Goal: Task Accomplishment & Management: Manage account settings

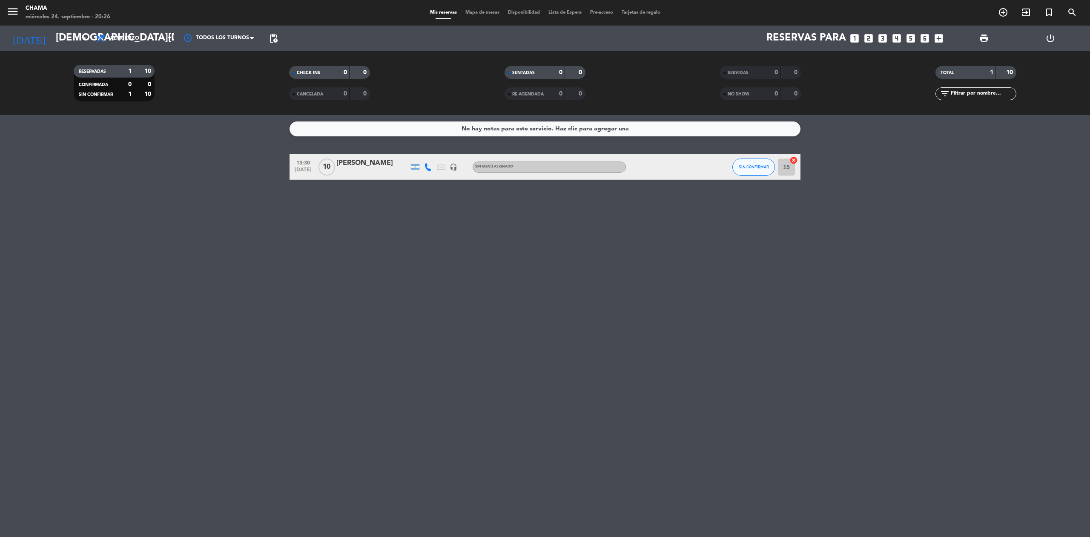
click at [86, 52] on div "RESERVADAS 1 10 CONFIRMADA 0 0 SIN CONFIRMAR 1 10 CHECK INS 0 0 CANCELADA 0 0 S…" at bounding box center [545, 83] width 1090 height 64
click at [81, 45] on input "[DEMOGRAPHIC_DATA][DATE]" at bounding box center [115, 38] width 126 height 20
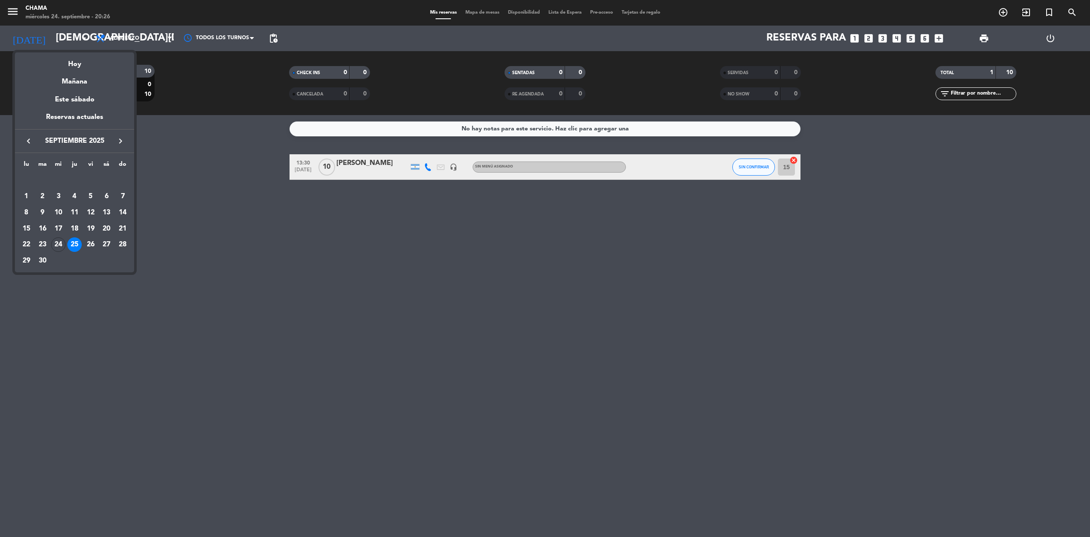
click at [111, 38] on div at bounding box center [545, 268] width 1090 height 537
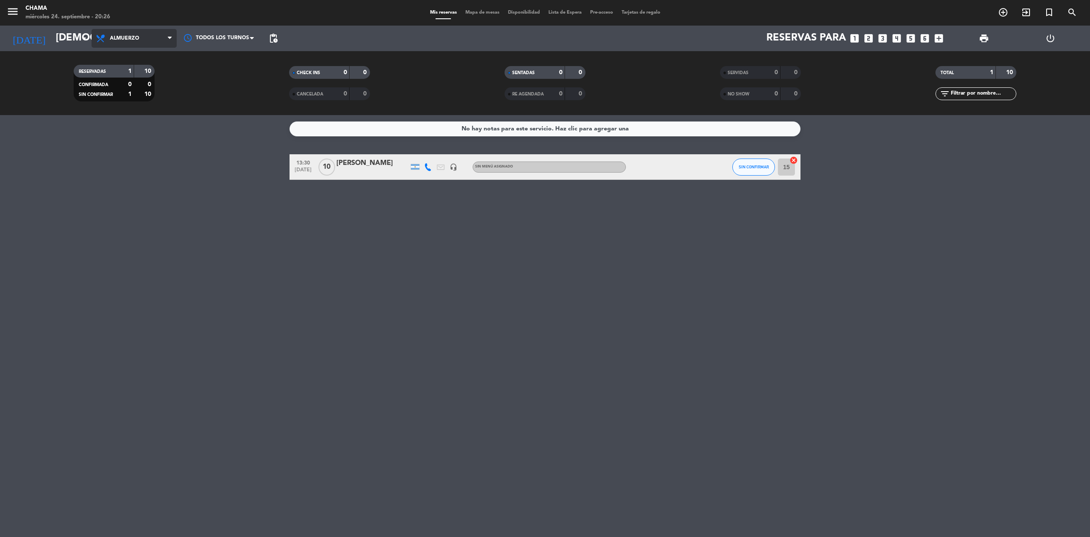
click at [113, 38] on span "Almuerzo" at bounding box center [124, 38] width 29 height 6
click at [125, 99] on div "menu CHAMA miércoles 24. septiembre - 20:26 Mis reservas Mapa de mesas Disponib…" at bounding box center [545, 57] width 1090 height 115
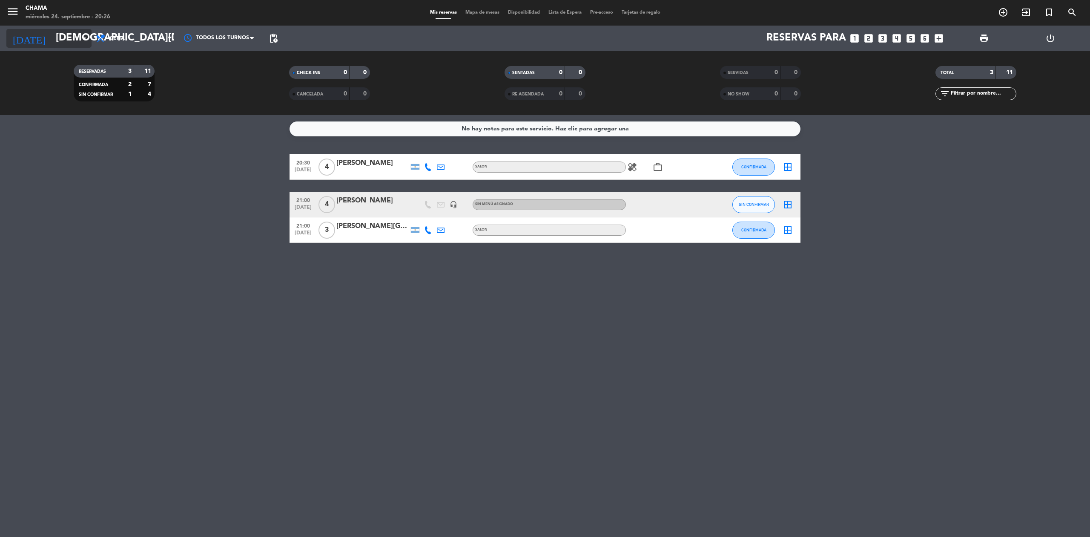
click at [52, 31] on input "[DEMOGRAPHIC_DATA][DATE]" at bounding box center [115, 38] width 126 height 20
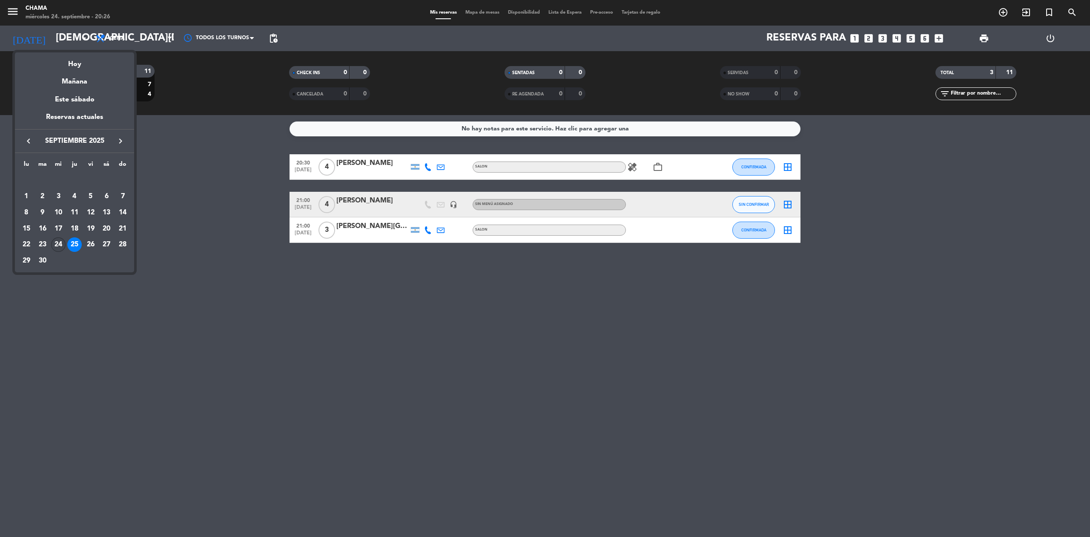
click at [58, 239] on div "24" at bounding box center [58, 244] width 14 height 14
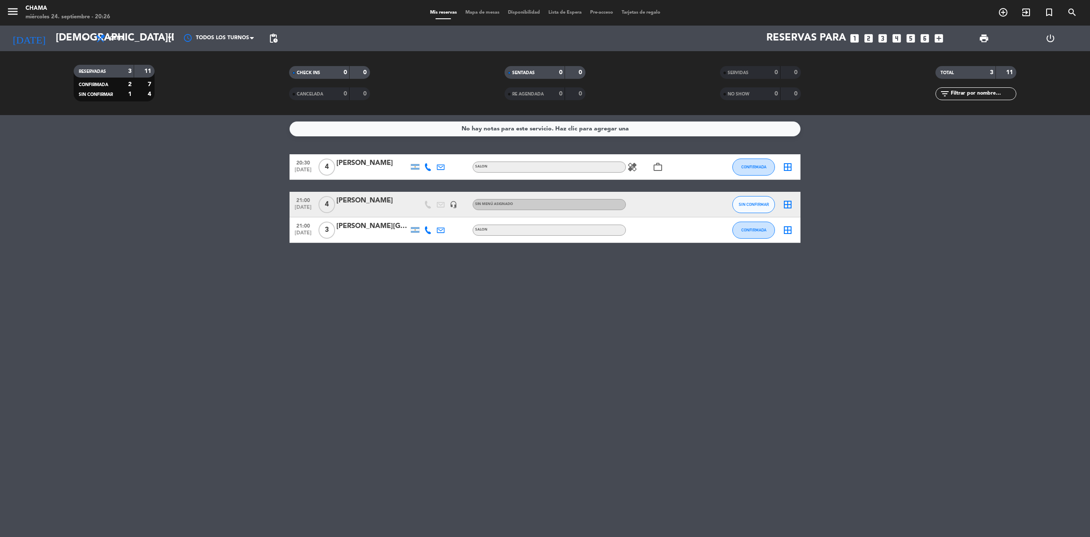
type input "[DATE]"
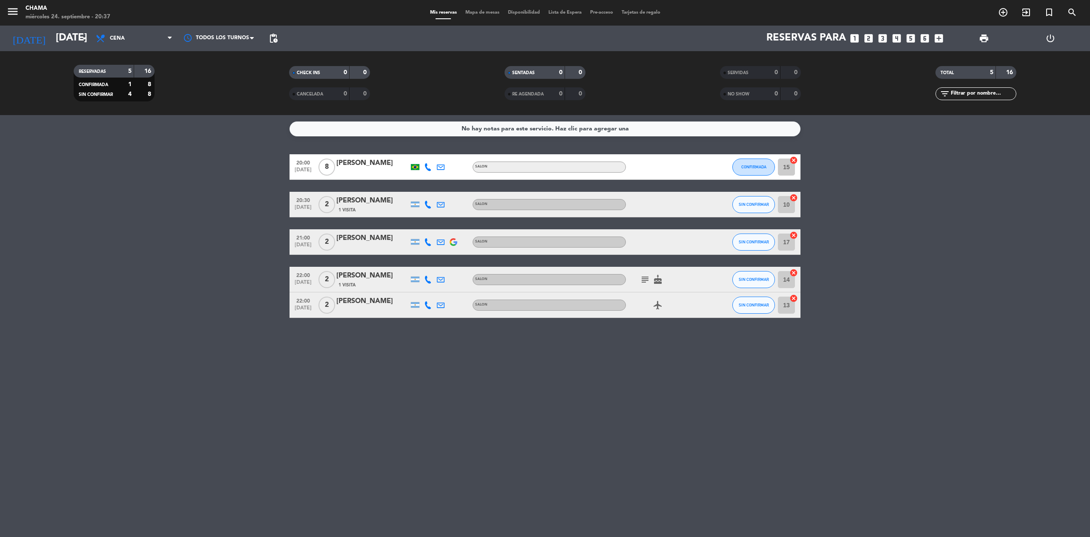
click at [871, 38] on icon "looks_two" at bounding box center [868, 38] width 11 height 11
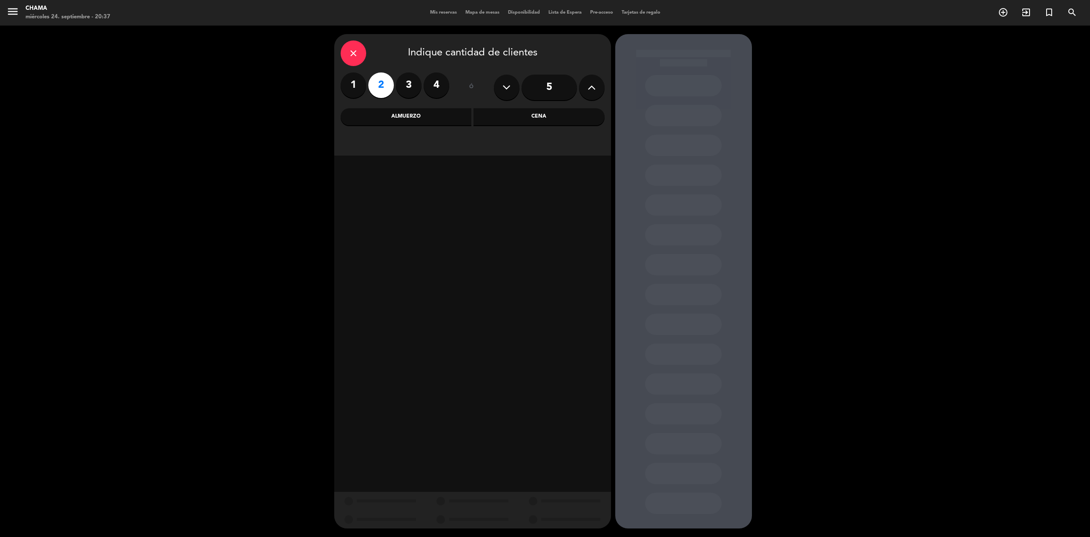
click at [522, 115] on div "Cena" at bounding box center [539, 116] width 131 height 17
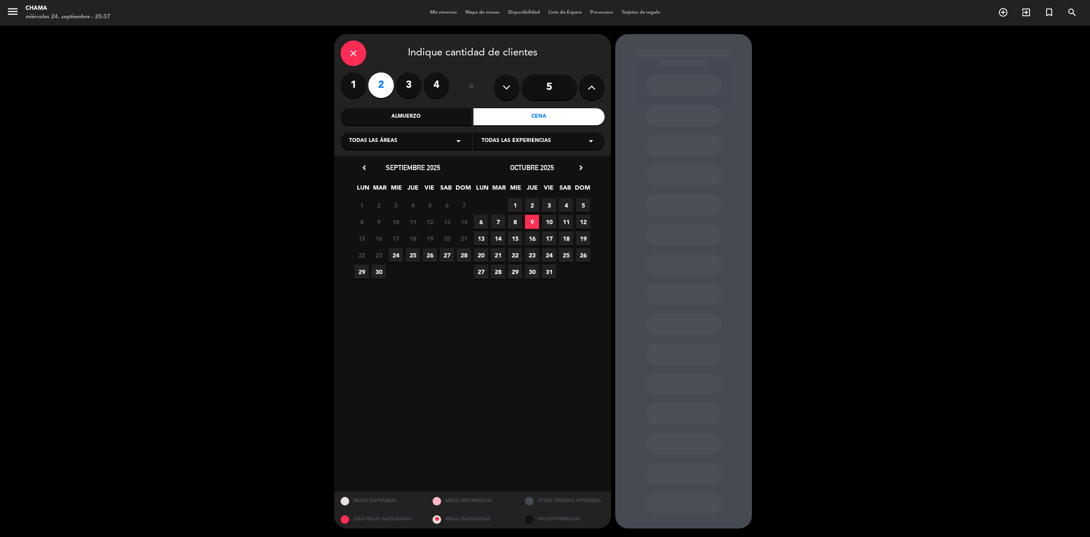
click at [394, 254] on span "24" at bounding box center [396, 255] width 14 height 14
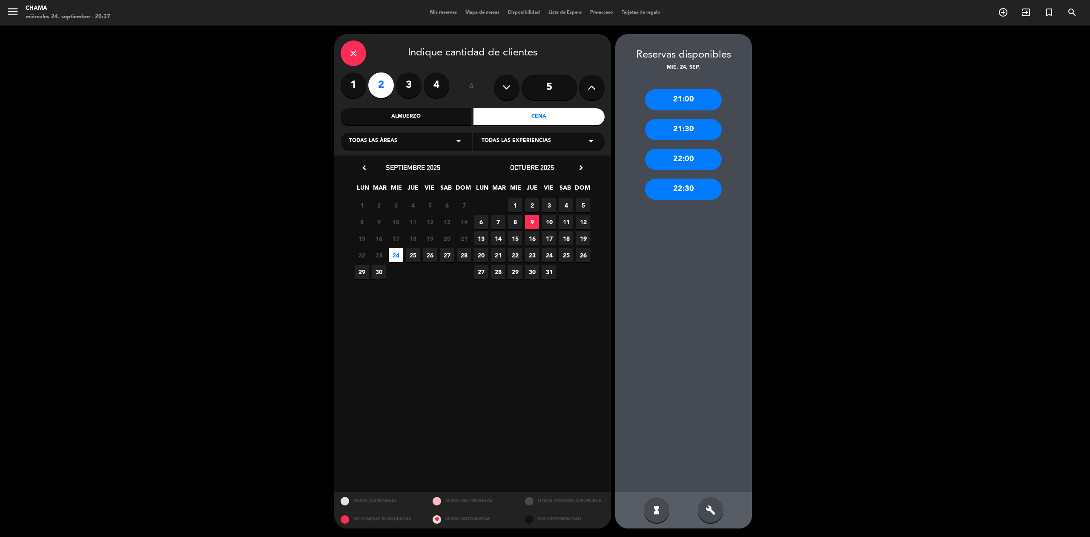
click at [672, 192] on div "22:30" at bounding box center [683, 188] width 77 height 21
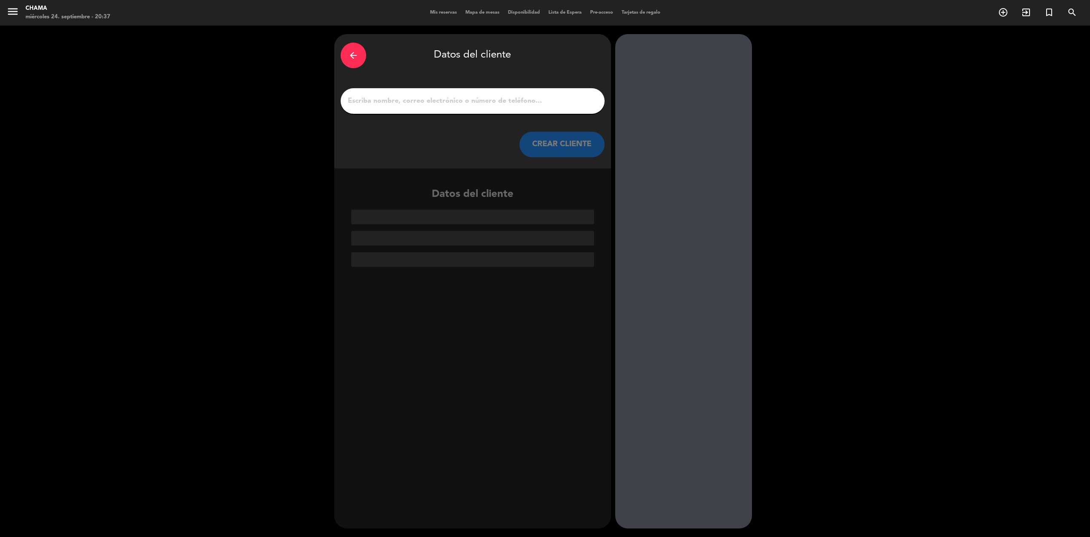
click at [353, 56] on icon "arrow_back" at bounding box center [353, 55] width 10 height 10
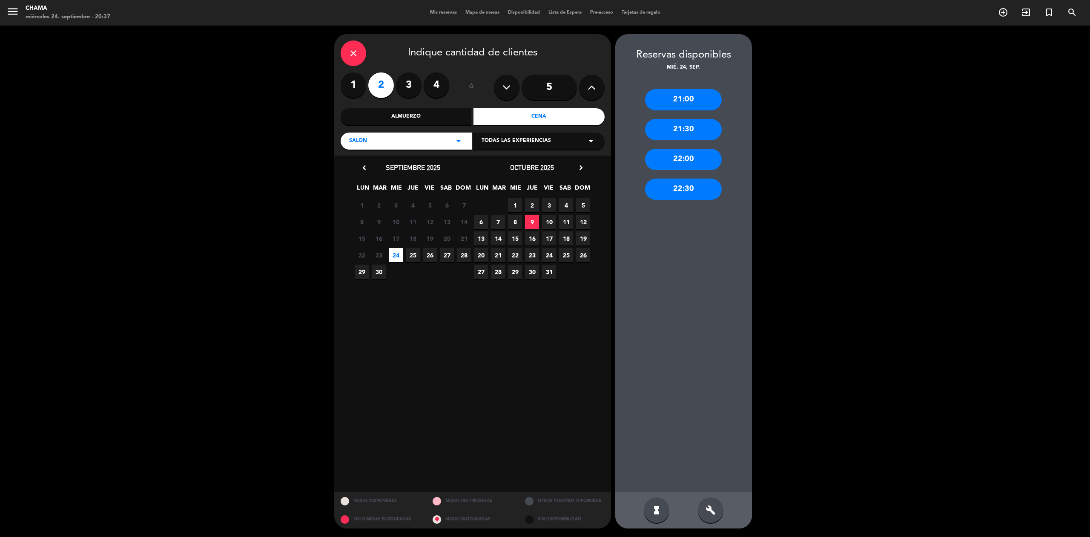
click at [697, 149] on div "22:00" at bounding box center [683, 159] width 77 height 21
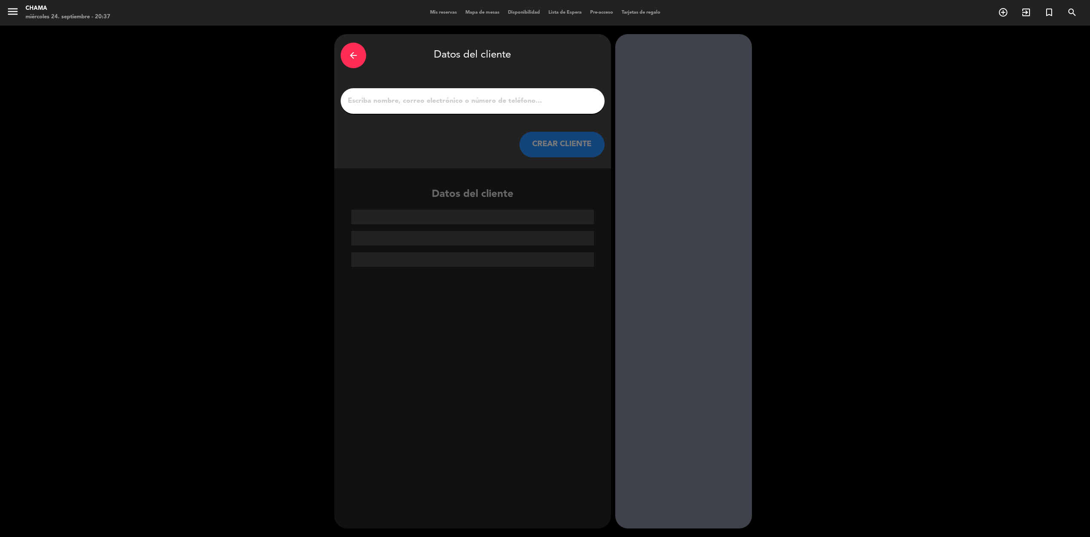
click at [510, 113] on div at bounding box center [473, 101] width 264 height 26
click at [482, 100] on input "1" at bounding box center [472, 101] width 251 height 12
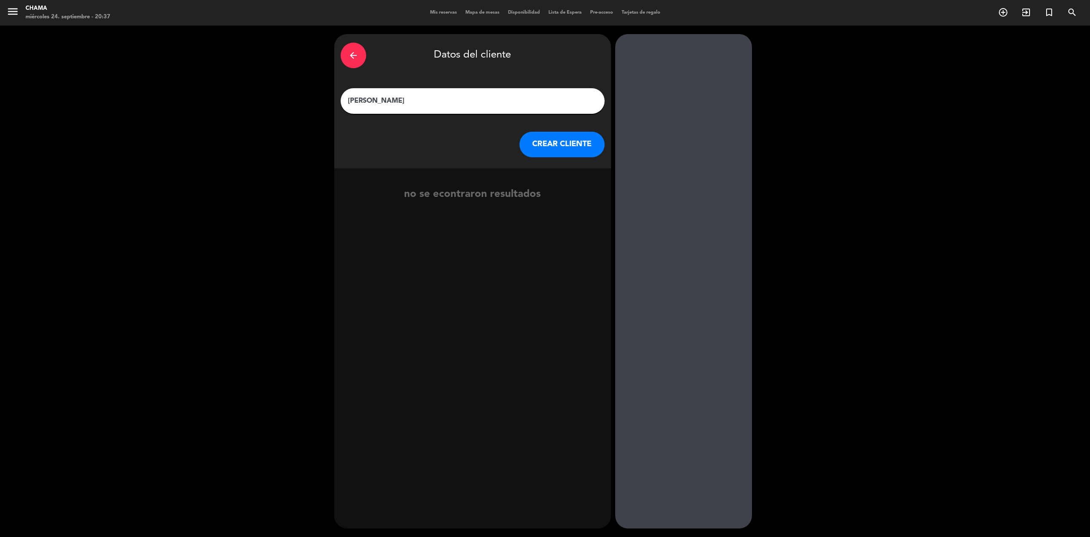
type input "[PERSON_NAME]"
click at [581, 142] on button "CREAR CLIENTE" at bounding box center [562, 145] width 85 height 26
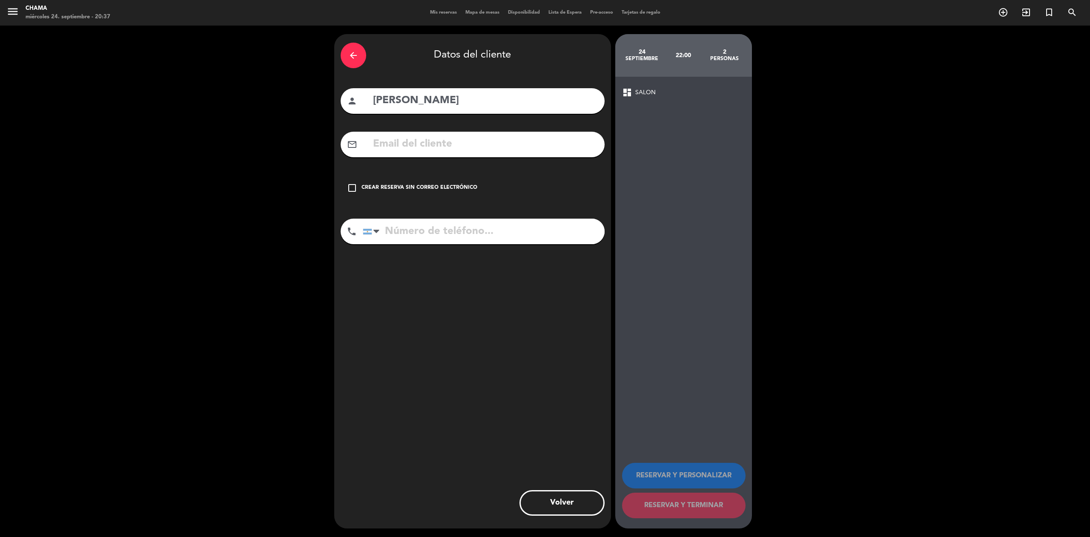
click at [357, 186] on div "check_box_outline_blank Crear reserva sin correo electrónico" at bounding box center [473, 188] width 264 height 26
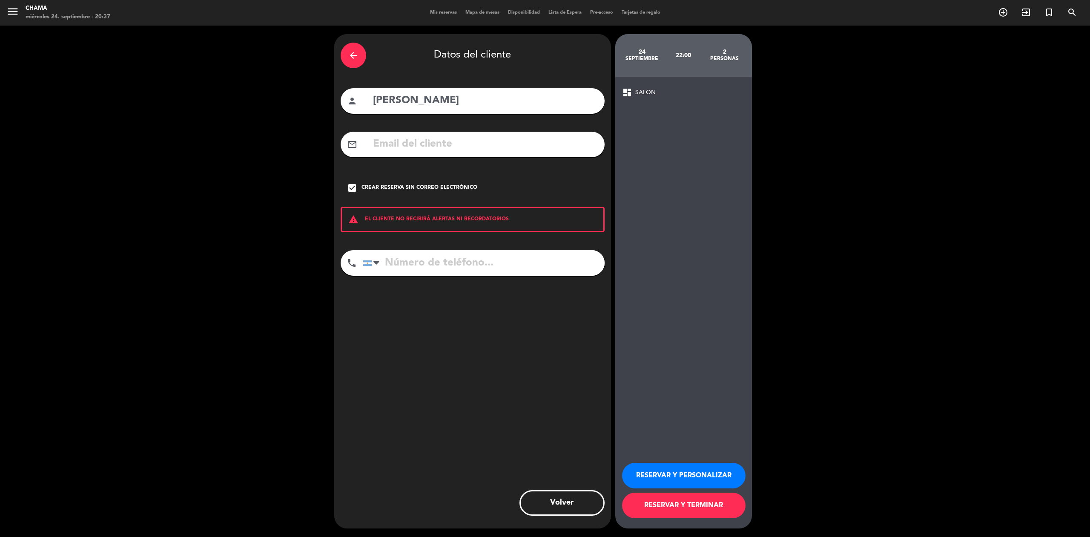
click at [714, 471] on button "RESERVAR Y PERSONALIZAR" at bounding box center [683, 475] width 123 height 26
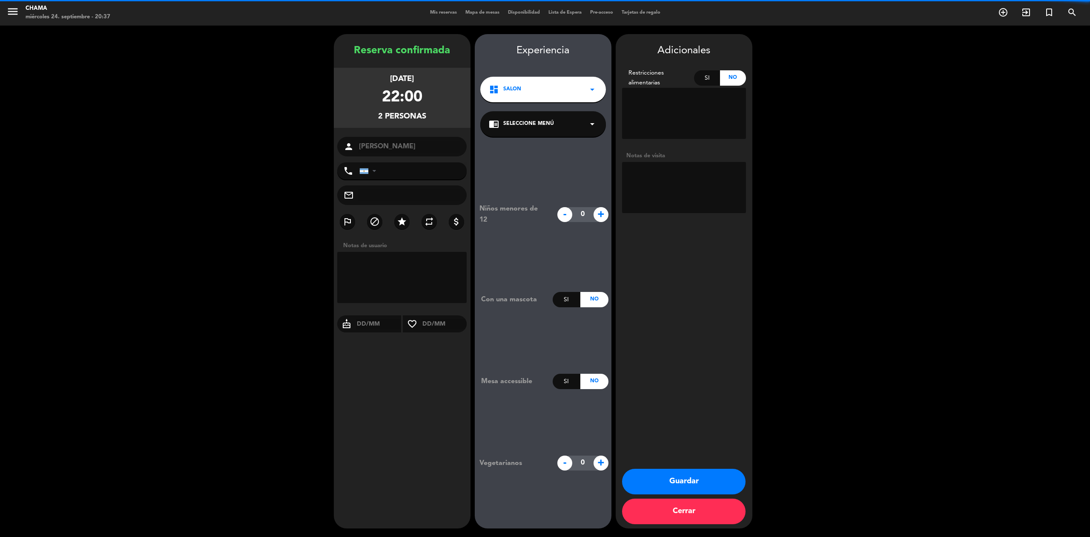
drag, startPoint x: 663, startPoint y: 194, endPoint x: 645, endPoint y: 123, distance: 74.0
click at [663, 184] on textarea at bounding box center [684, 187] width 124 height 51
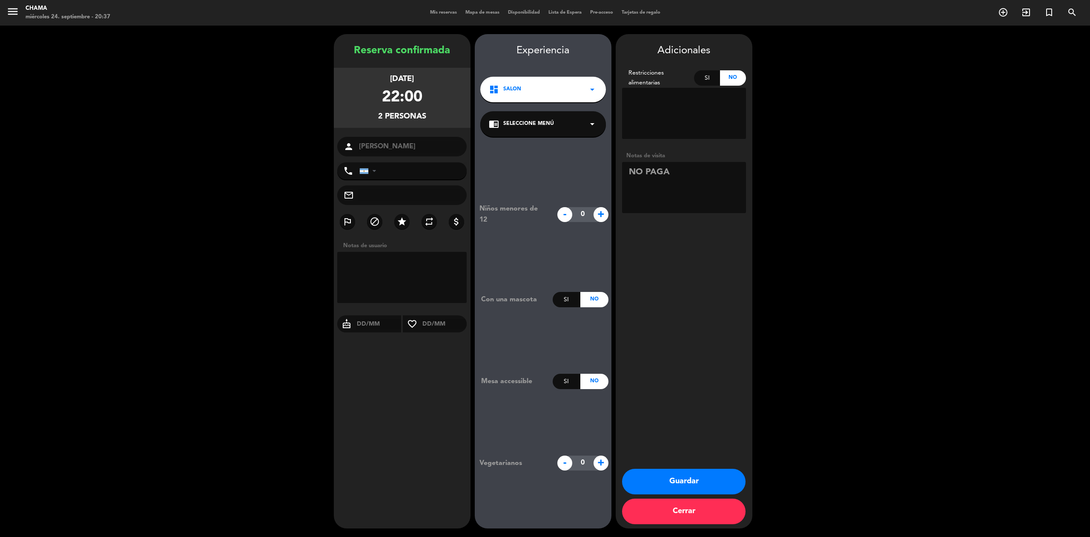
type textarea "NO PAGA"
click at [675, 483] on button "Guardar" at bounding box center [683, 481] width 123 height 26
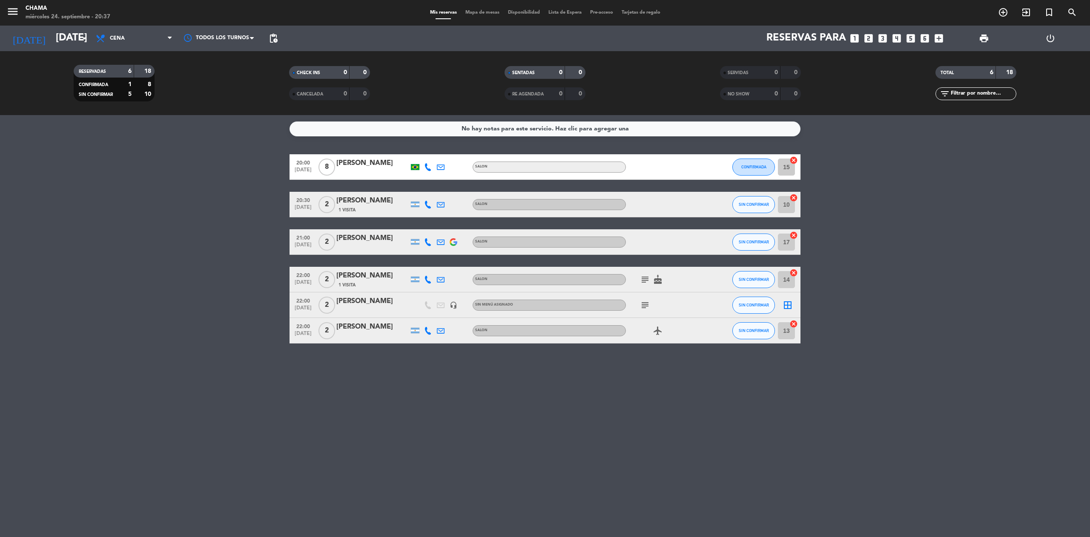
click at [786, 305] on icon "border_all" at bounding box center [788, 305] width 10 height 10
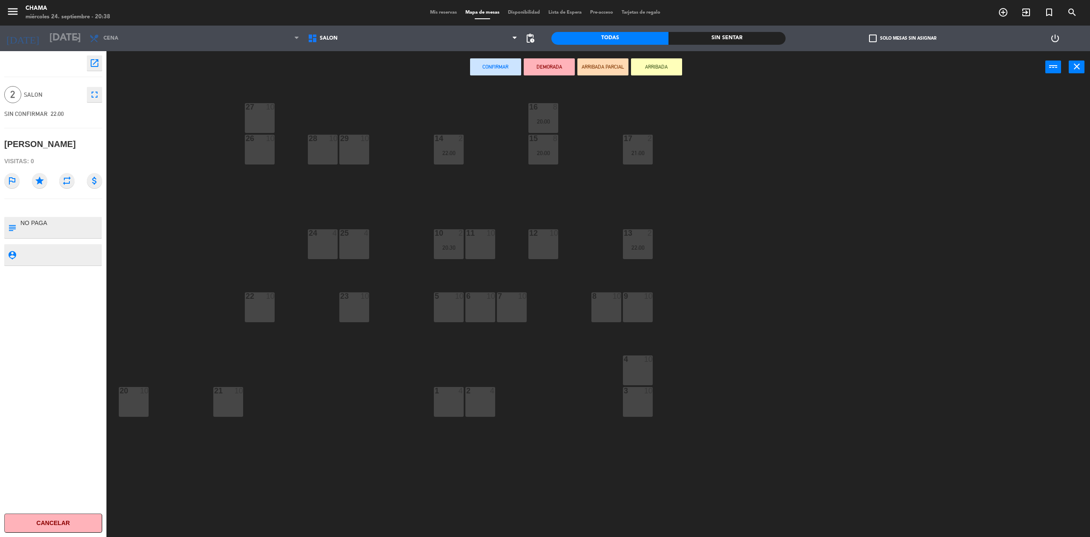
click at [846, 206] on div "27 10 16 8 20:00 29 10 28 10 26 10 14 2 22:00 15 8 20:00 17 2 21:00 25 4 24 4 1…" at bounding box center [604, 315] width 973 height 454
click at [1079, 68] on icon "close" at bounding box center [1077, 66] width 10 height 10
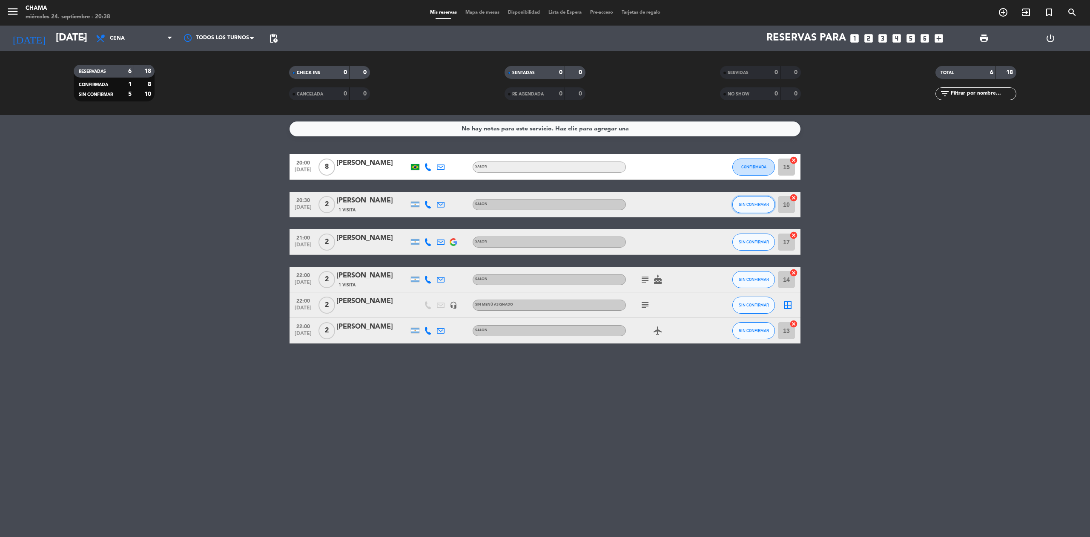
click at [767, 203] on span "SIN CONFIRMAR" at bounding box center [754, 204] width 30 height 5
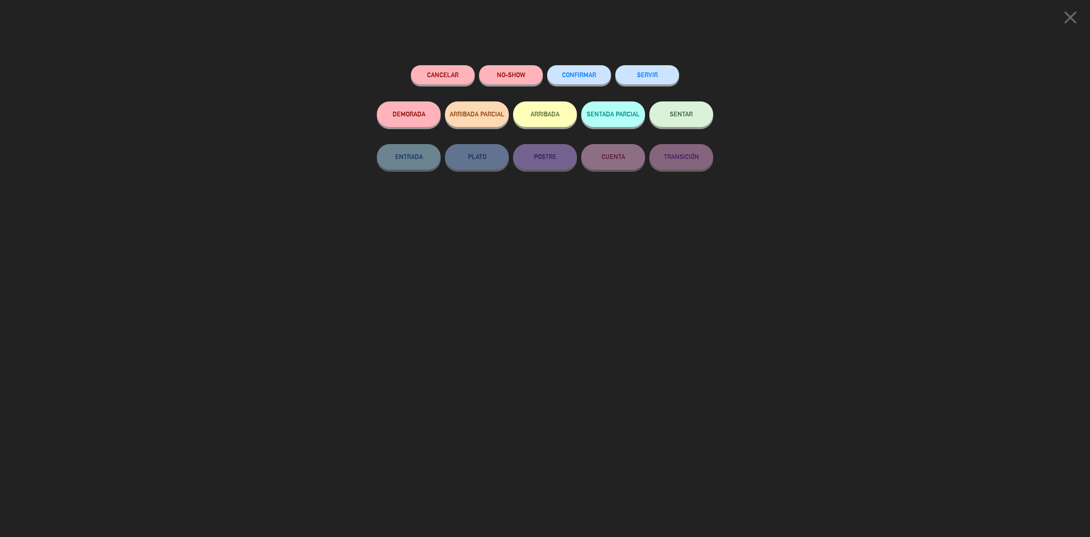
click at [687, 114] on span "SENTAR" at bounding box center [681, 113] width 23 height 7
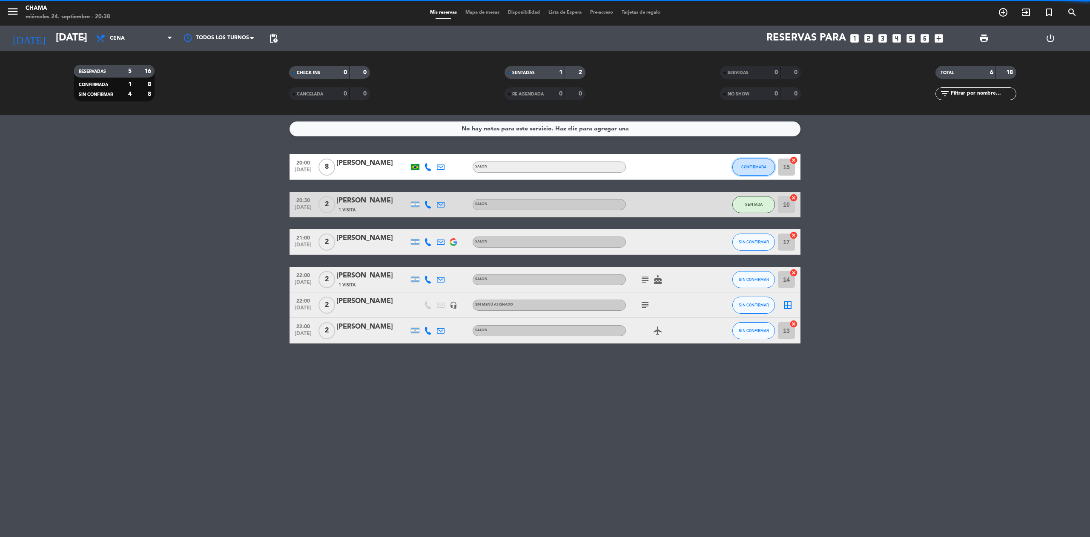
click at [762, 165] on span "CONFIRMADA" at bounding box center [753, 166] width 25 height 5
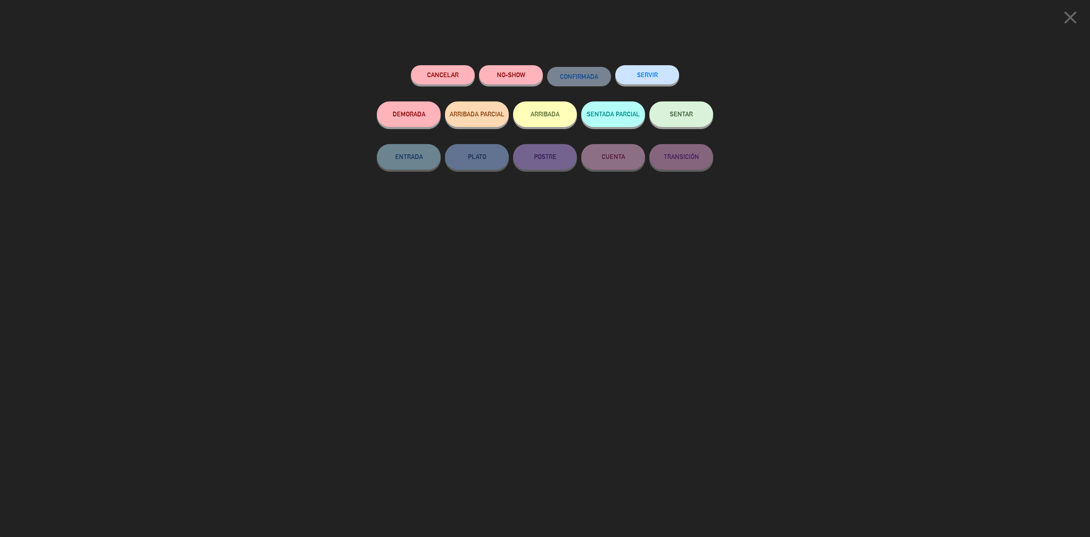
click at [695, 113] on button "SENTAR" at bounding box center [681, 114] width 64 height 26
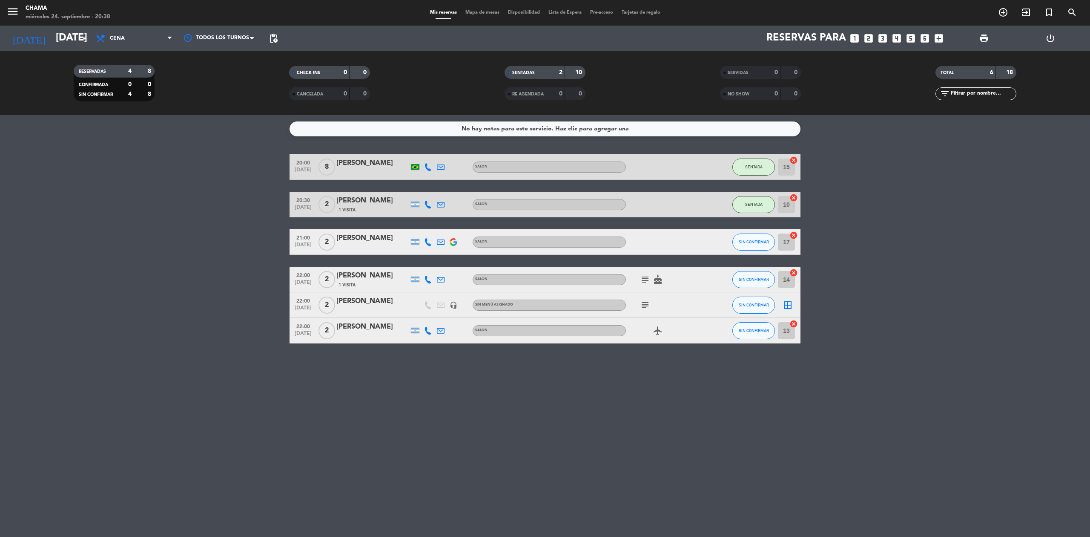
click at [794, 235] on icon "cancel" at bounding box center [794, 235] width 9 height 9
click at [789, 305] on icon "border_all" at bounding box center [788, 305] width 10 height 10
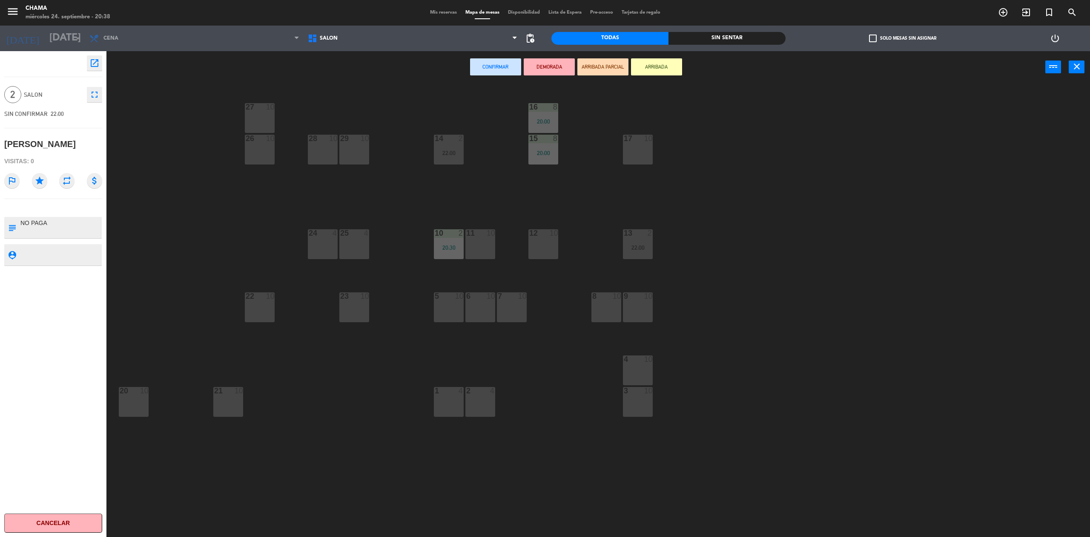
click at [636, 149] on div "17 10" at bounding box center [638, 150] width 30 height 30
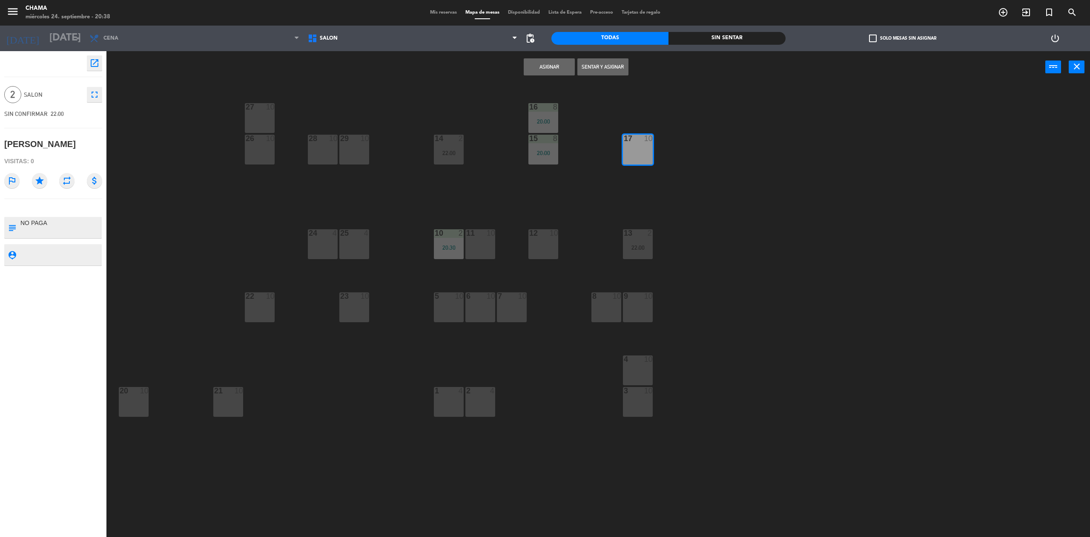
click at [554, 65] on button "Asignar" at bounding box center [549, 66] width 51 height 17
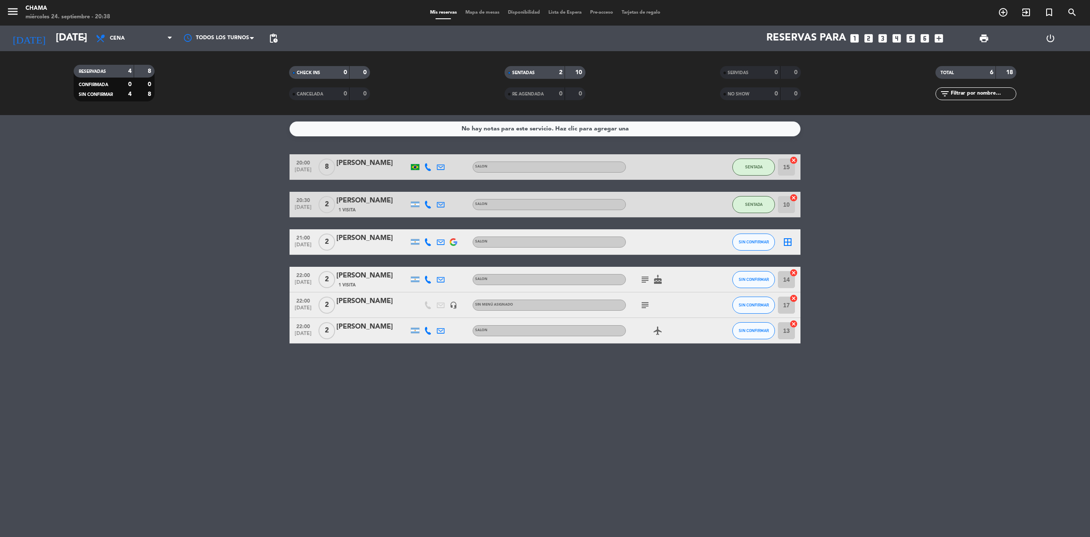
click at [790, 242] on icon "border_all" at bounding box center [788, 242] width 10 height 10
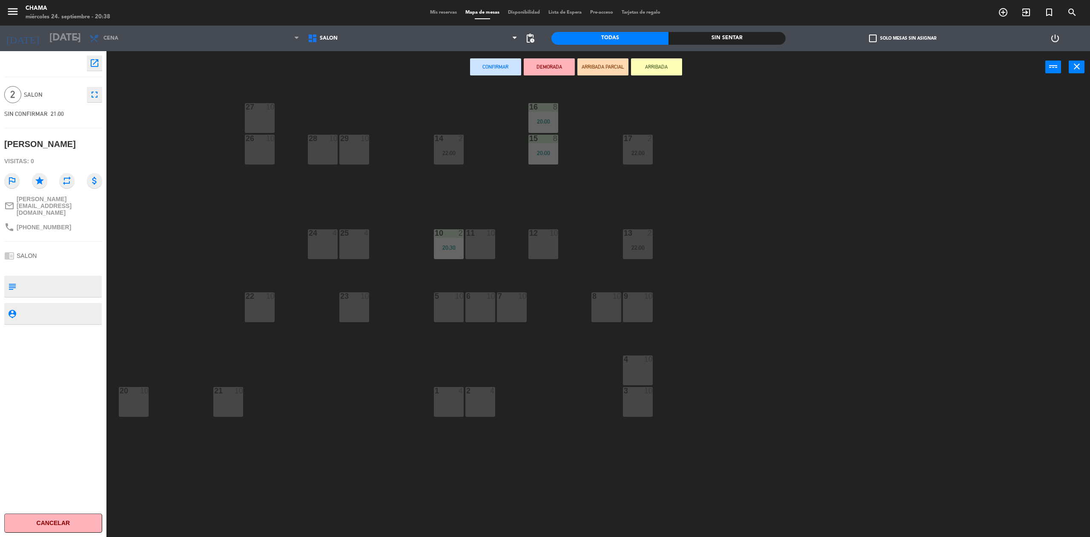
click at [628, 399] on div "3 10" at bounding box center [638, 402] width 30 height 30
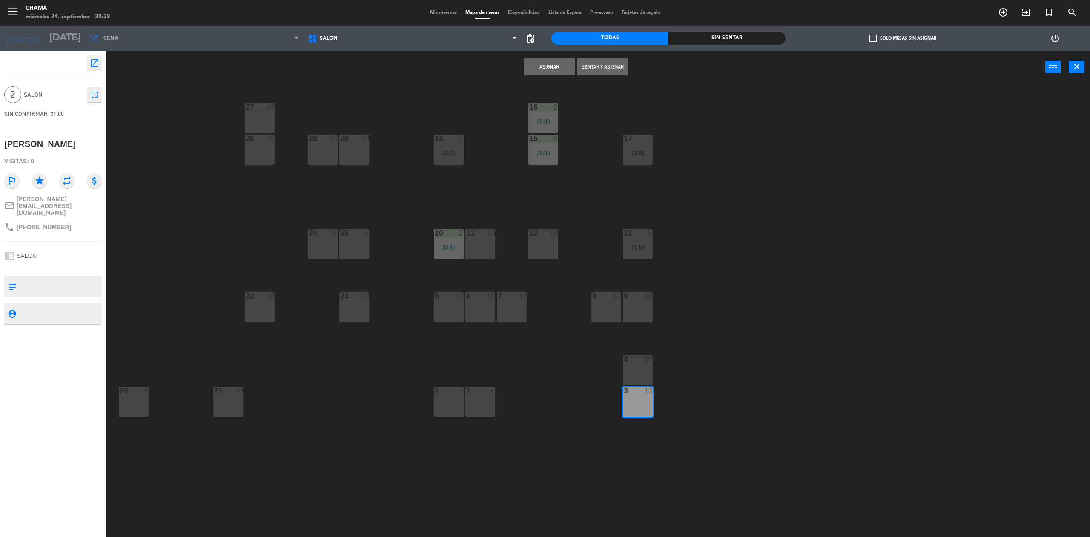
click at [624, 413] on div "3 10" at bounding box center [638, 402] width 30 height 30
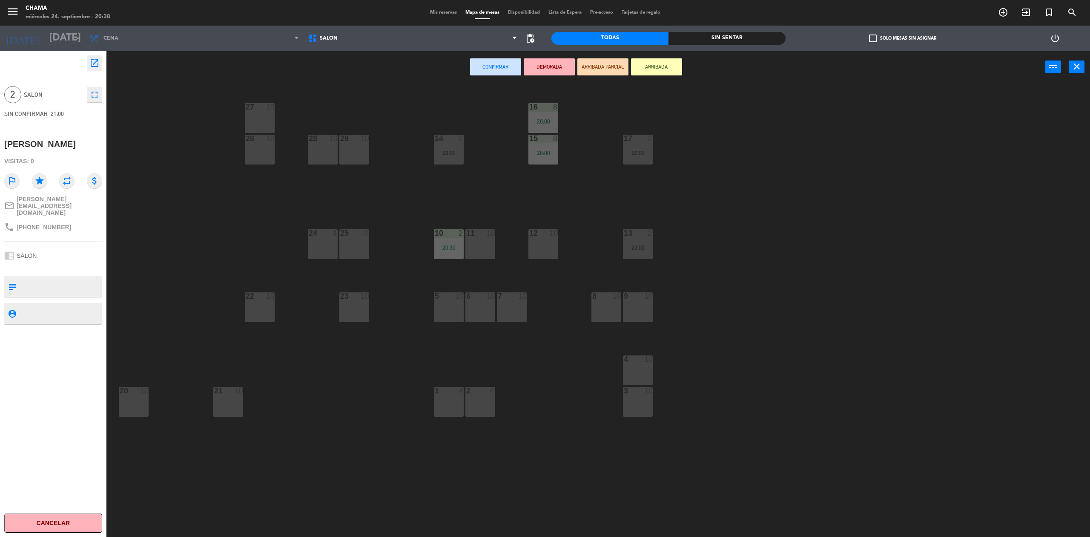
click at [131, 396] on div "20 10" at bounding box center [134, 402] width 30 height 30
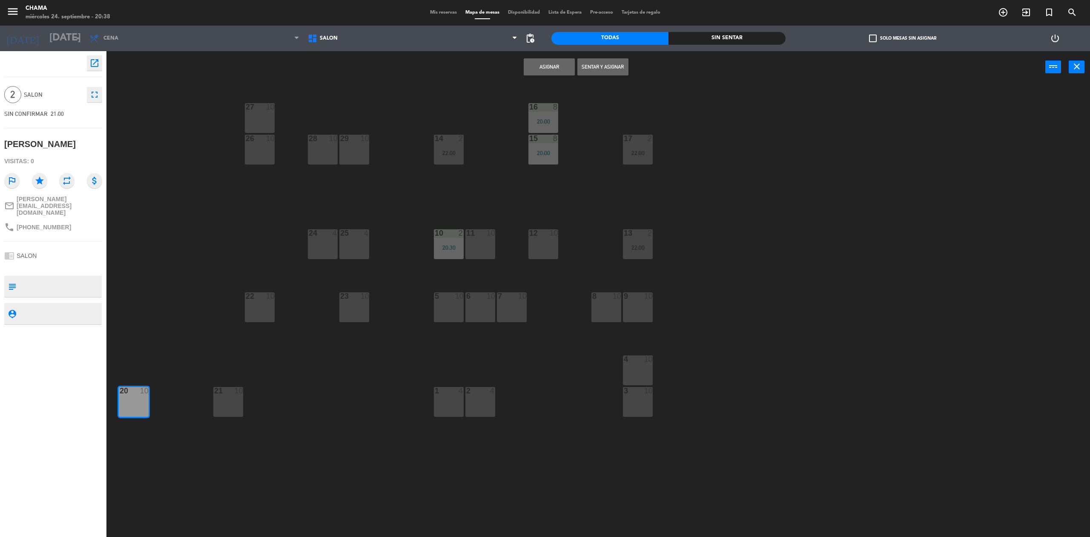
click at [547, 69] on button "Asignar" at bounding box center [549, 66] width 51 height 17
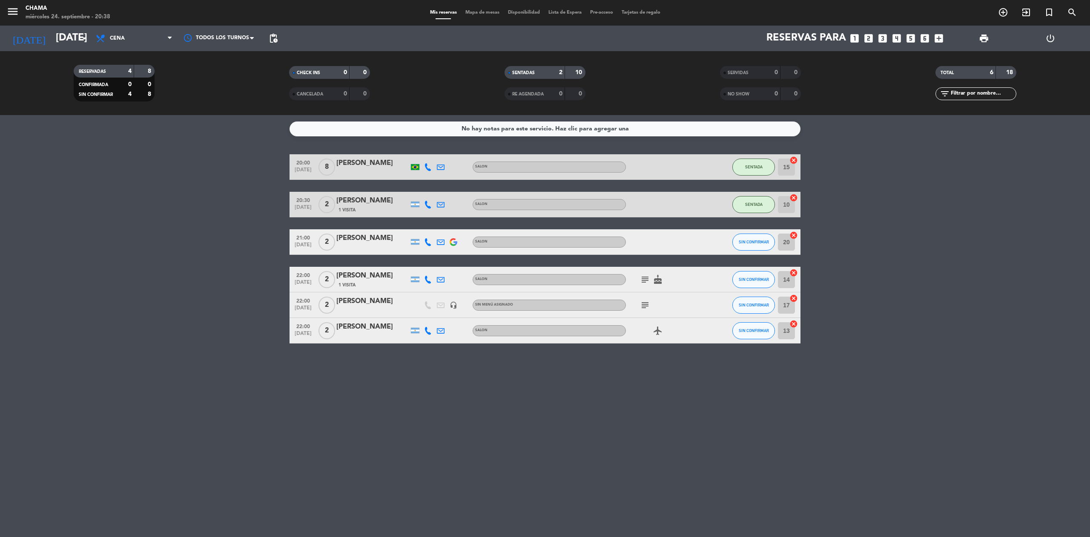
click at [646, 460] on div "No hay notas para este servicio. Haz clic para agregar una 20:00 [DATE] 8 [PERS…" at bounding box center [545, 326] width 1090 height 422
click at [74, 39] on input "[DATE]" at bounding box center [115, 38] width 126 height 20
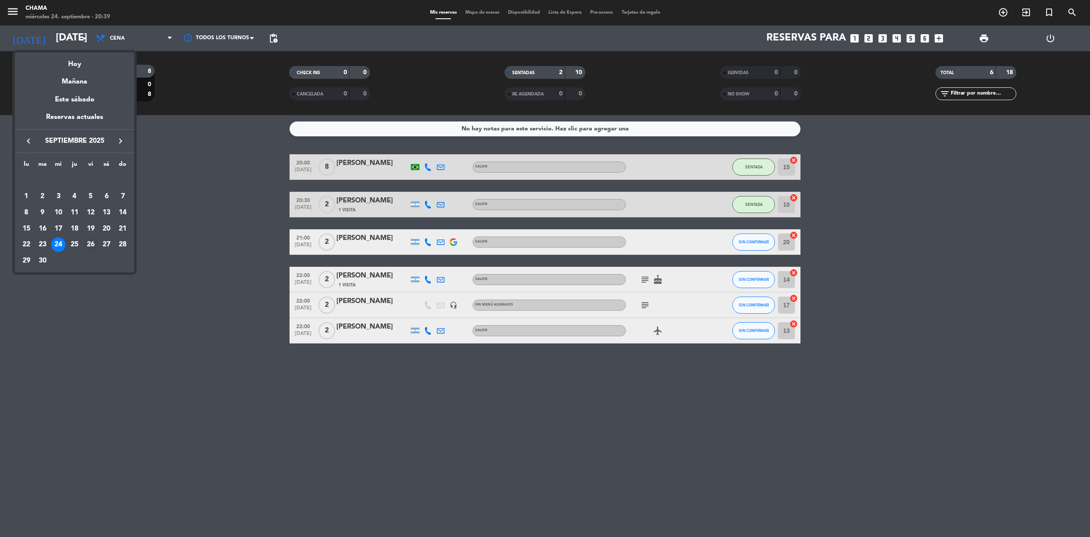
click at [90, 243] on div "26" at bounding box center [90, 244] width 14 height 14
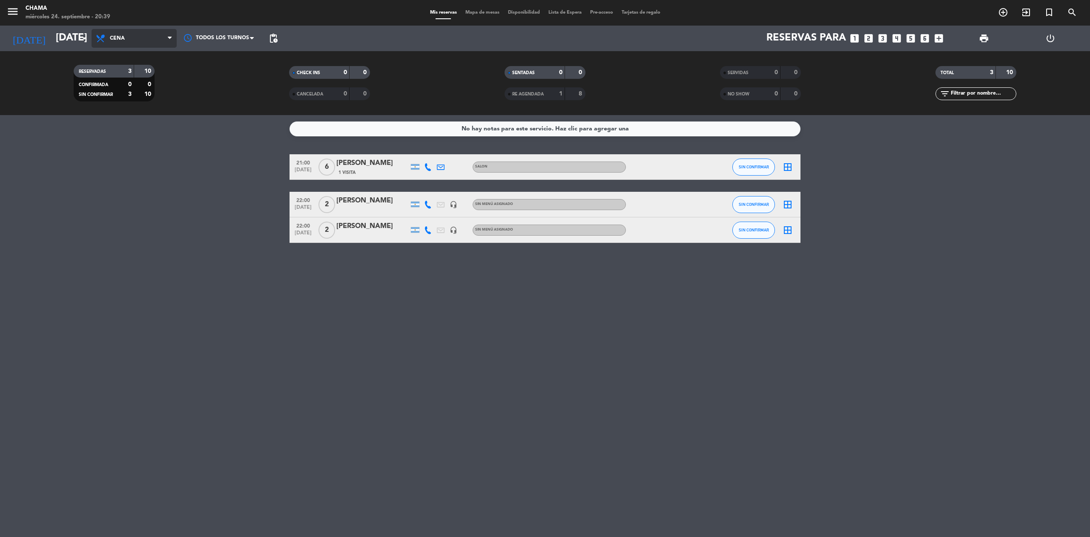
click at [111, 41] on span "Cena" at bounding box center [134, 38] width 85 height 19
click at [130, 60] on div "menu CHAMA miércoles 24. septiembre - 20:39 Mis reservas Mapa de mesas Disponib…" at bounding box center [545, 57] width 1090 height 115
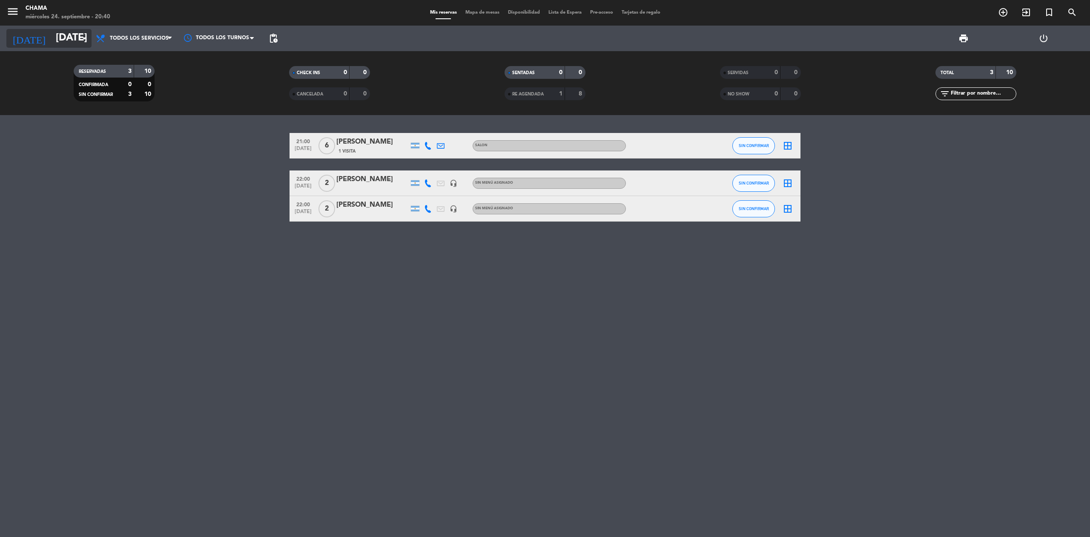
click at [62, 41] on input "[DATE]" at bounding box center [115, 38] width 126 height 20
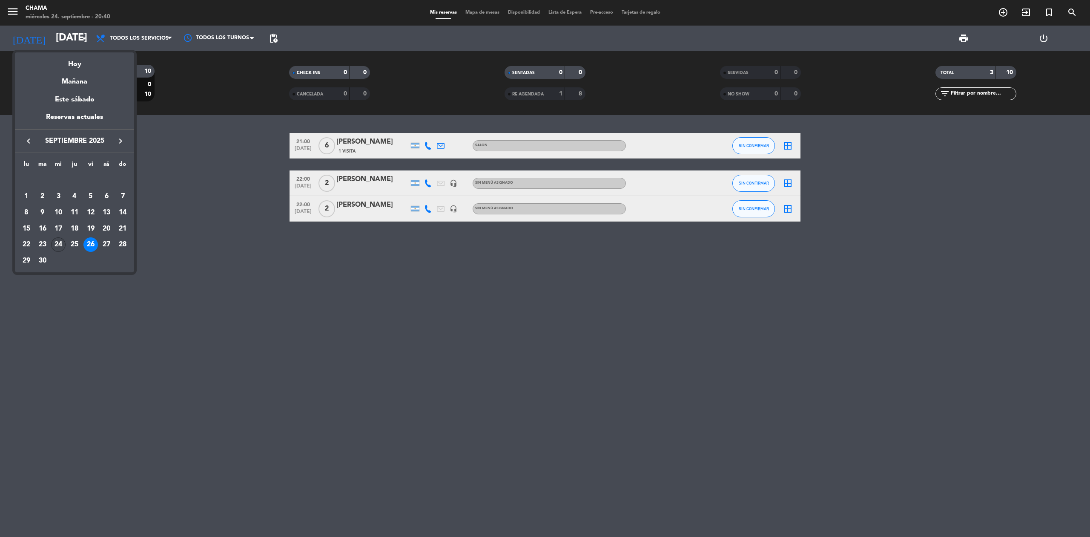
click at [53, 247] on div "24" at bounding box center [58, 244] width 14 height 14
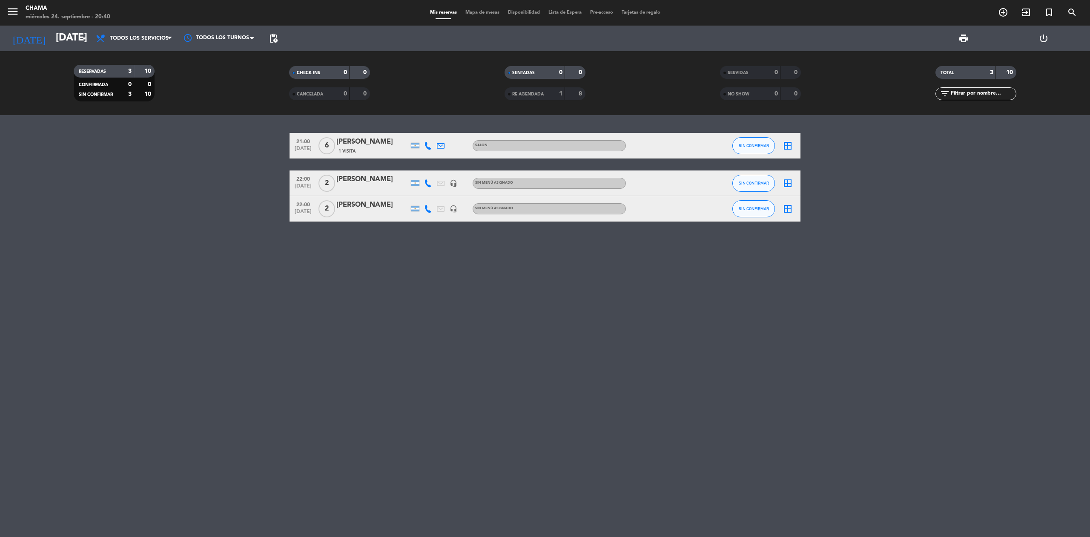
type input "[DATE]"
